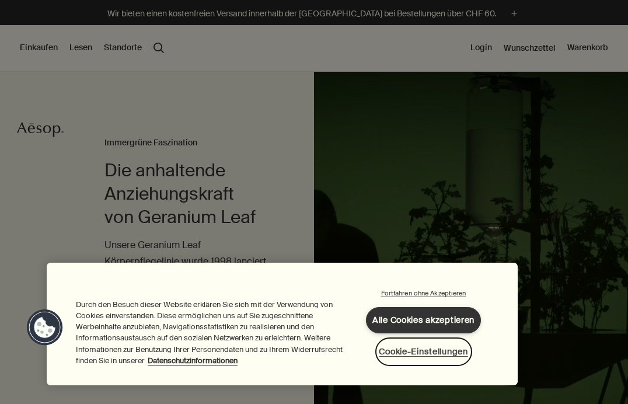
click at [398, 353] on button "Cookie-Einstellungen" at bounding box center [423, 351] width 93 height 25
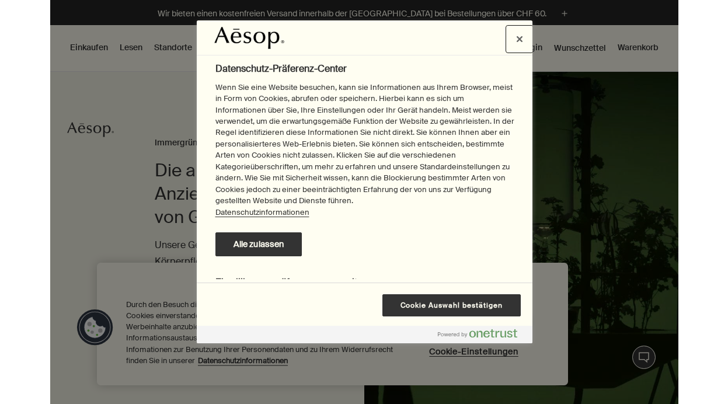
scroll to position [636, 0]
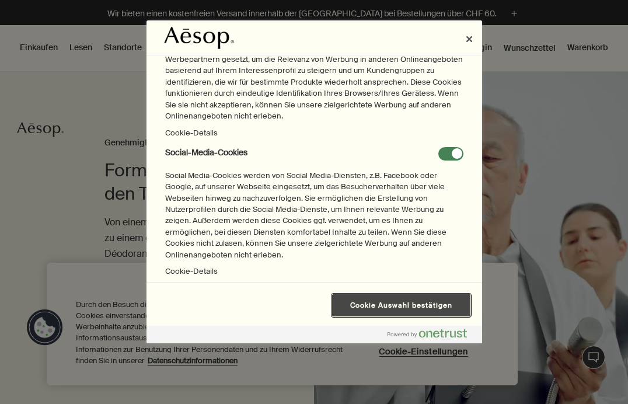
click at [376, 305] on button "Cookie Auswahl bestätigen" at bounding box center [401, 305] width 138 height 22
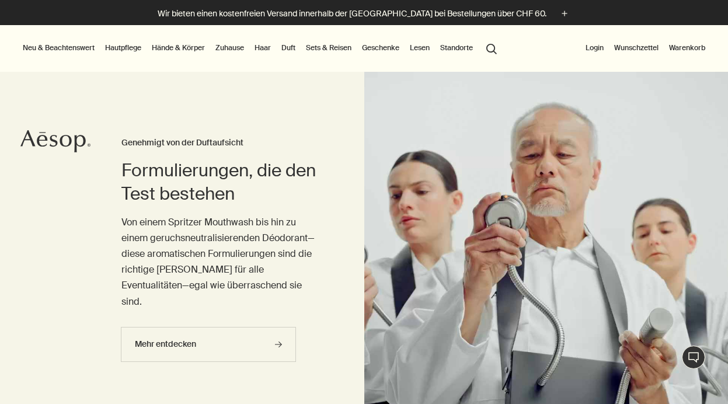
click at [131, 48] on link "Hautpflege" at bounding box center [123, 48] width 41 height 14
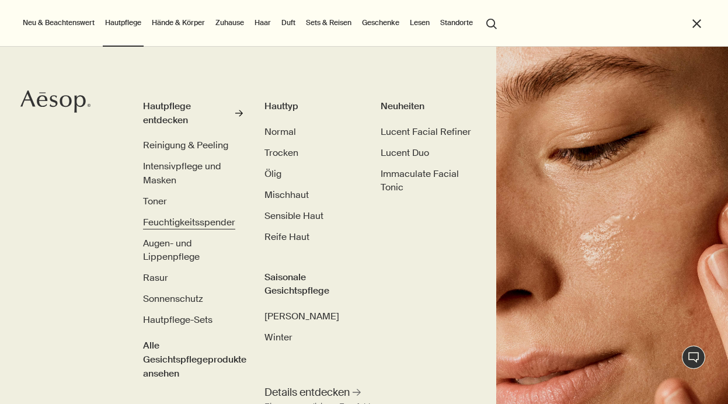
click at [148, 220] on span "Feuchtigkeitsspender" at bounding box center [189, 222] width 92 height 12
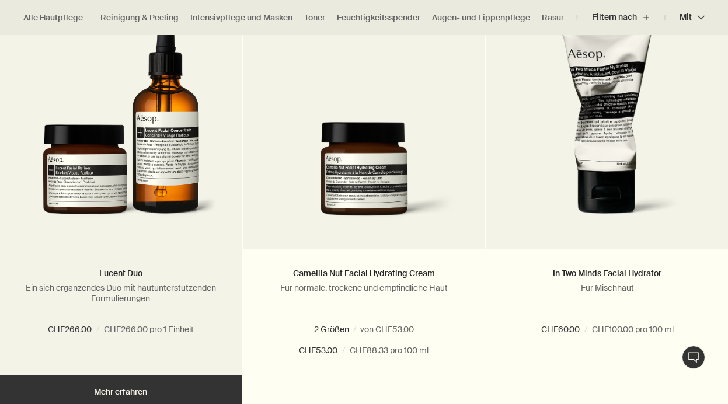
click at [159, 270] on h2 "Lucent Duo" at bounding box center [121, 274] width 207 height 14
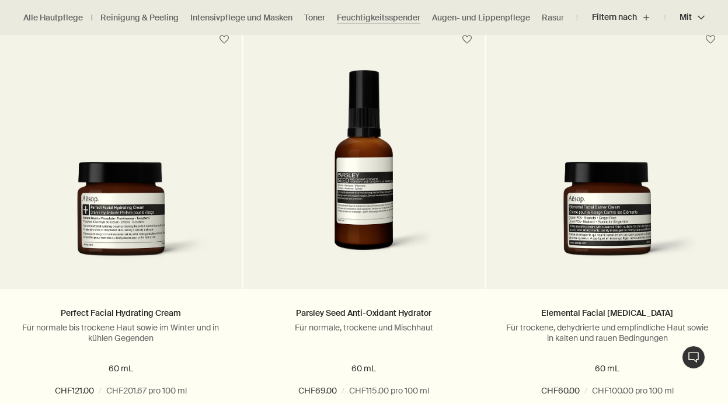
scroll to position [1658, 0]
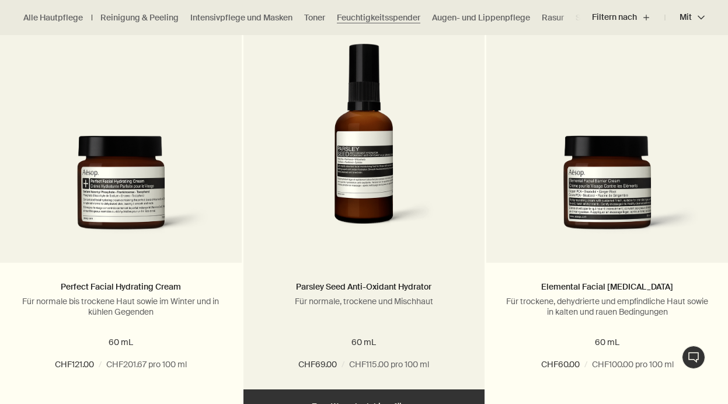
click at [377, 215] on img at bounding box center [364, 144] width 207 height 201
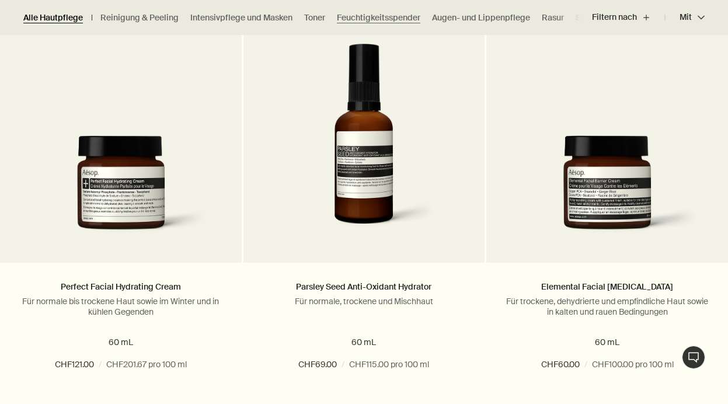
click at [61, 14] on link "Alle Hautpflege" at bounding box center [53, 17] width 60 height 11
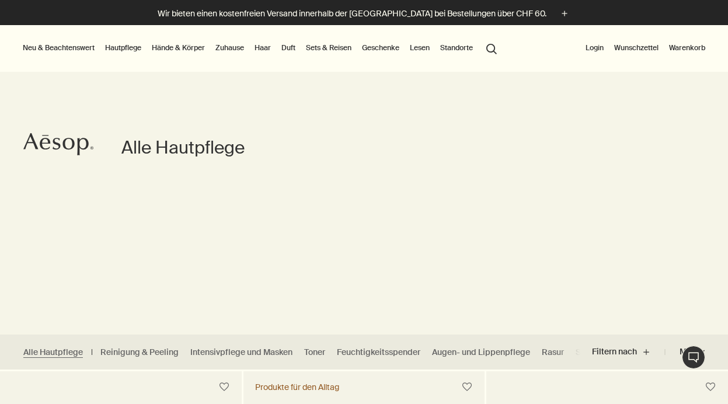
click at [129, 44] on link "Hautpflege" at bounding box center [123, 48] width 41 height 14
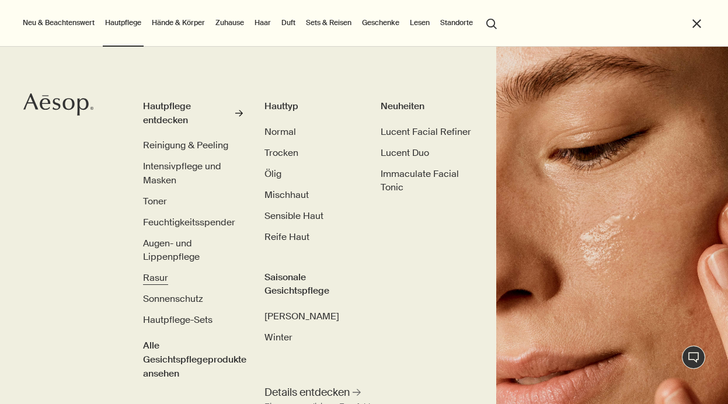
click at [152, 284] on span "Rasur" at bounding box center [155, 278] width 25 height 12
